Goal: Check status: Check status

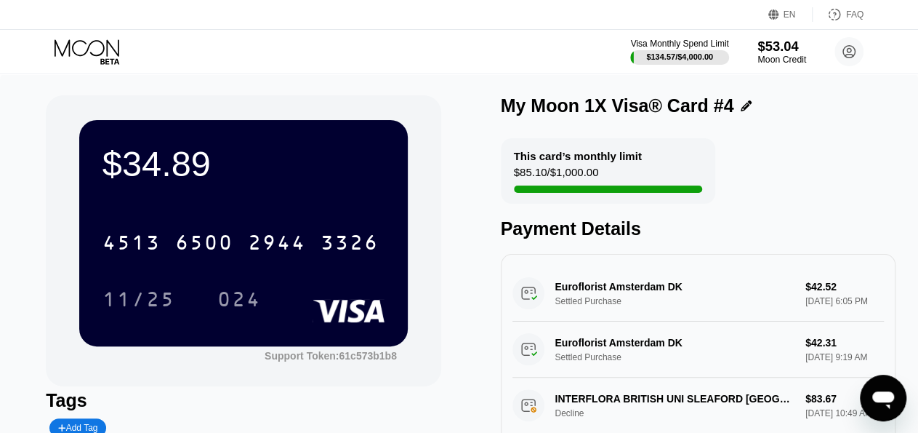
click at [774, 53] on div "$53.04" at bounding box center [782, 46] width 49 height 15
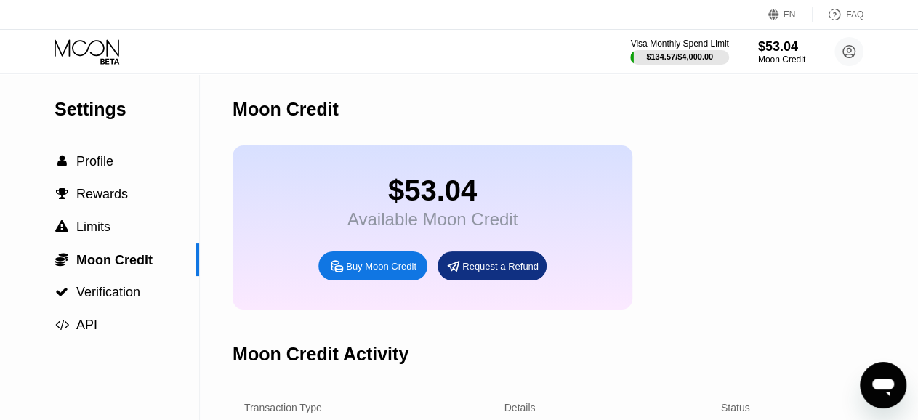
click at [76, 42] on icon at bounding box center [89, 51] width 68 height 25
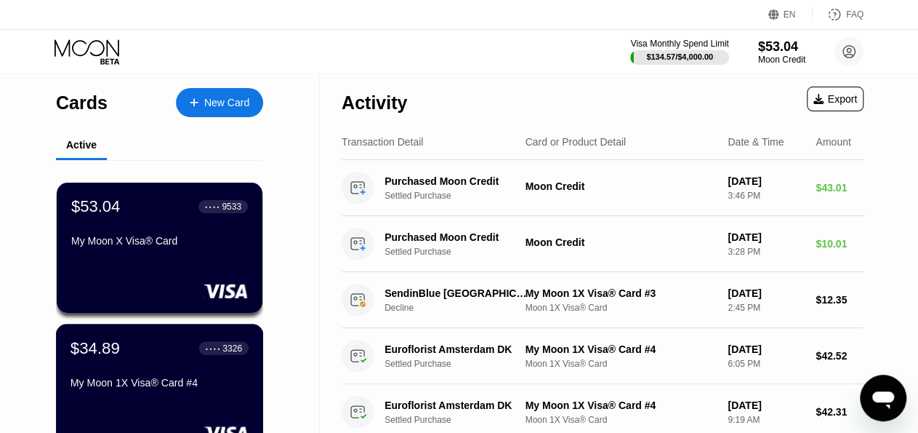
click at [127, 356] on div "$34.89 ● ● ● ● 3326" at bounding box center [160, 347] width 178 height 19
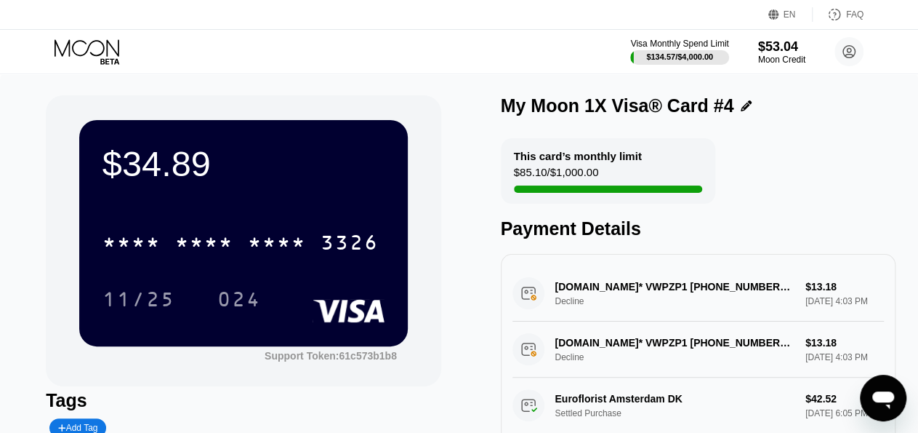
click at [125, 47] on div at bounding box center [99, 51] width 89 height 25
click at [116, 51] on icon at bounding box center [87, 47] width 65 height 17
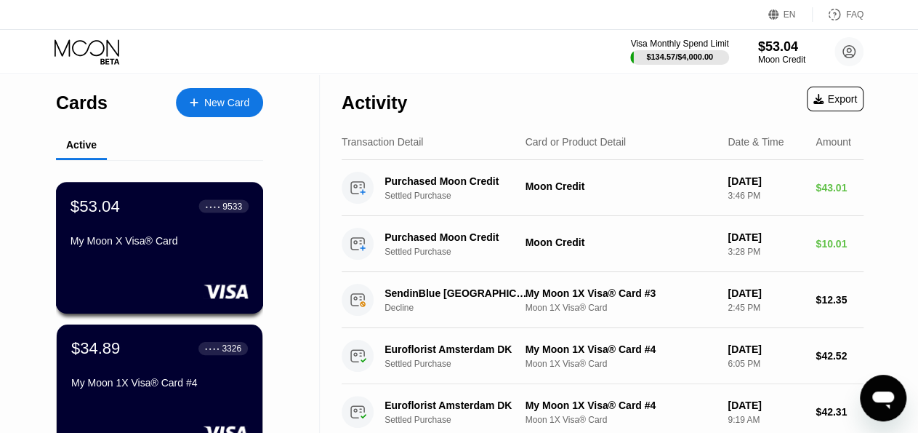
click at [148, 235] on div "$53.04 ● ● ● ● 9533 My Moon X Visa® Card" at bounding box center [160, 224] width 178 height 56
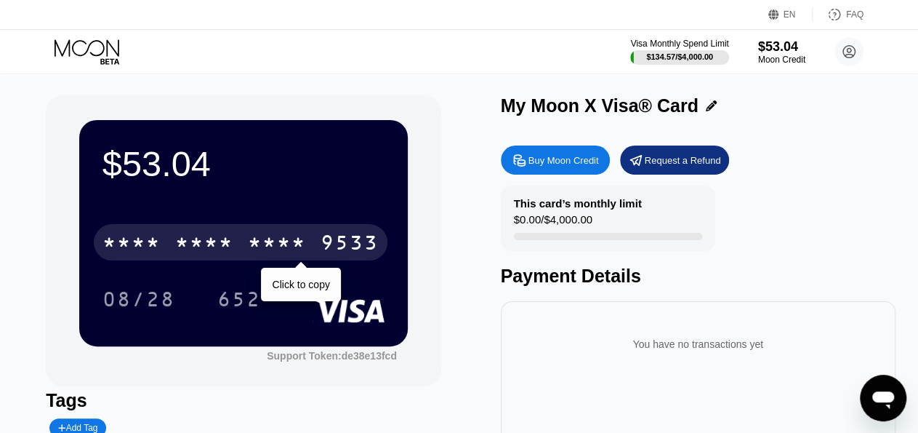
click at [342, 238] on div "9533" at bounding box center [350, 244] width 58 height 23
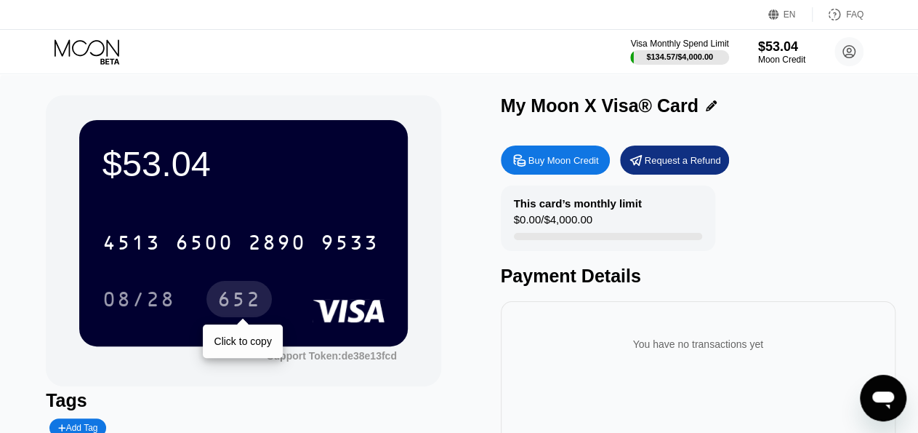
click at [249, 300] on div "652" at bounding box center [239, 300] width 44 height 23
